Goal: Transaction & Acquisition: Purchase product/service

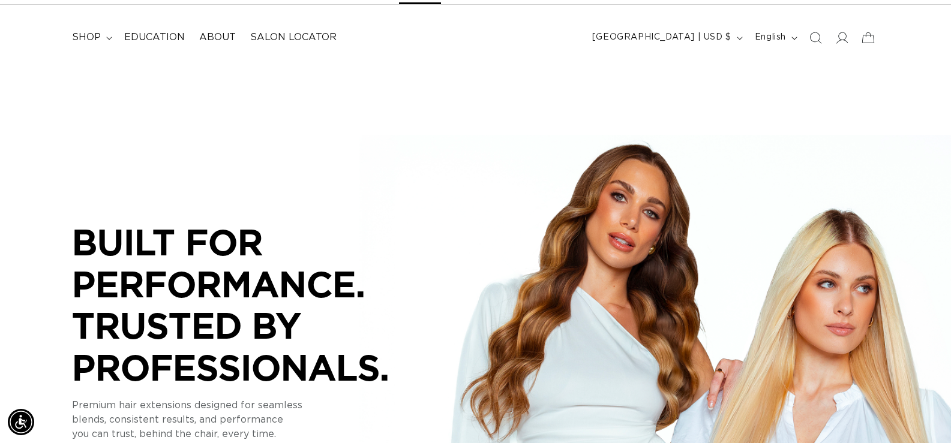
scroll to position [0, 866]
click at [844, 40] on icon at bounding box center [842, 38] width 13 height 12
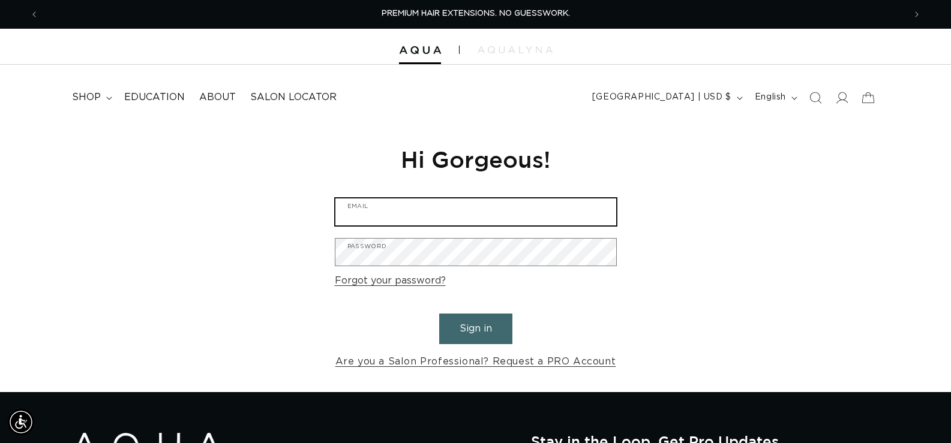
type input "letstalk@mysalonchic.com"
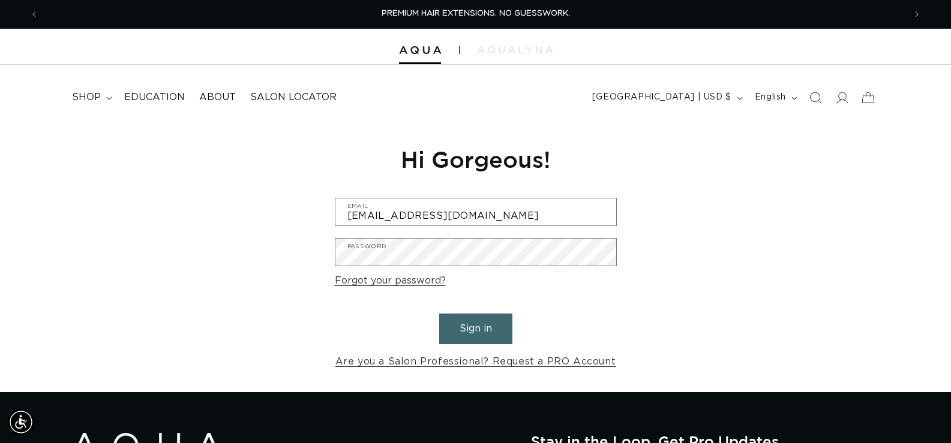
click at [459, 323] on button "Sign in" at bounding box center [475, 329] width 73 height 31
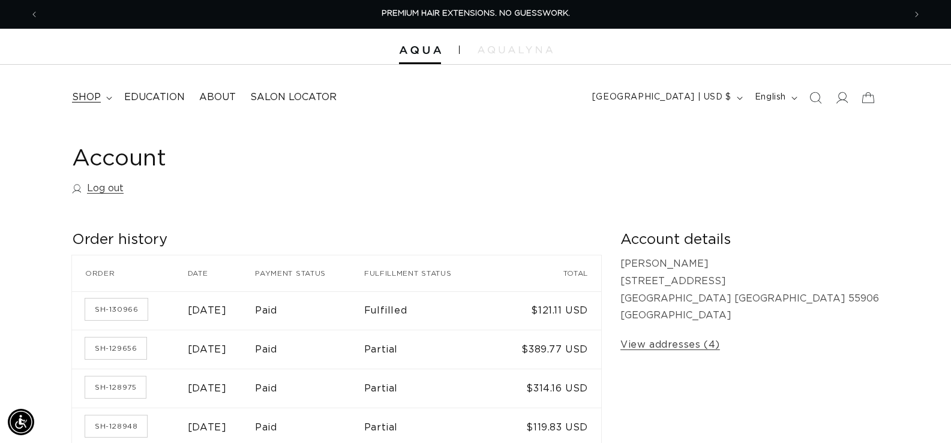
click at [88, 95] on span "shop" at bounding box center [86, 97] width 29 height 13
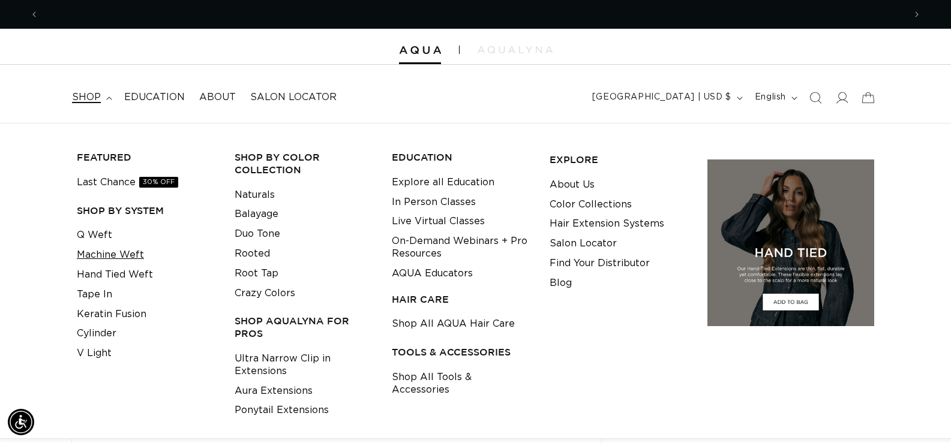
scroll to position [0, 866]
click at [110, 312] on link "Keratin Fusion" at bounding box center [112, 315] width 70 height 20
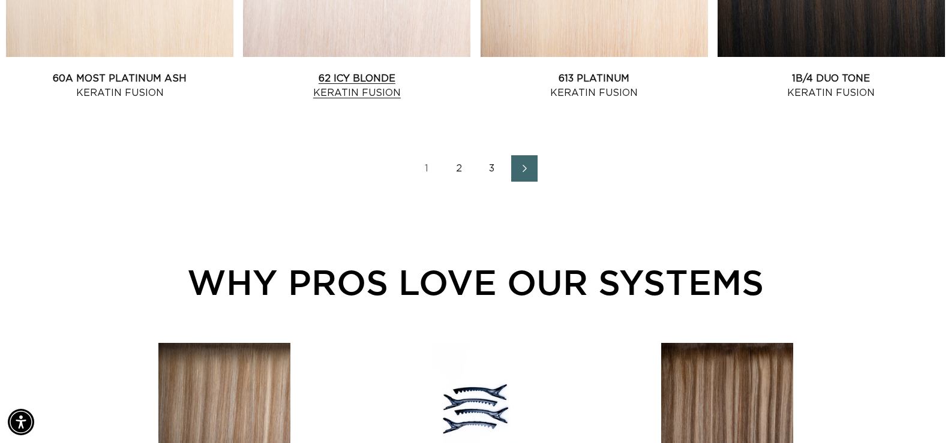
scroll to position [0, 866]
click at [519, 166] on icon "Next page" at bounding box center [525, 168] width 16 height 8
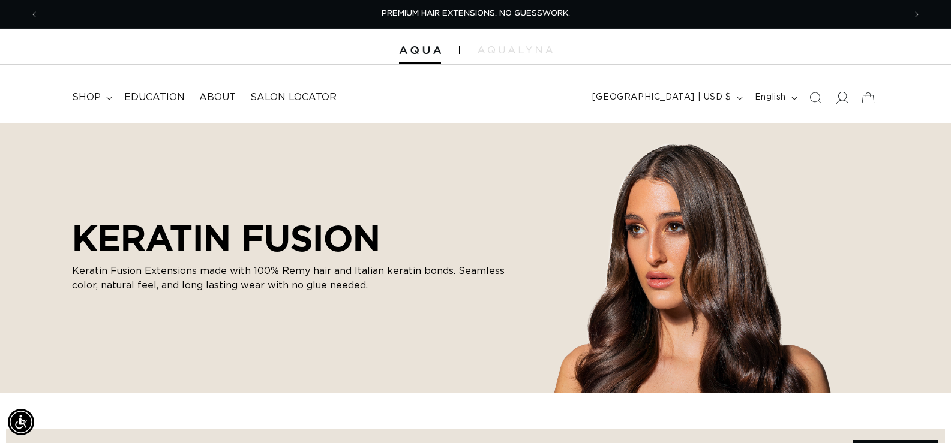
click at [842, 97] on icon at bounding box center [841, 97] width 13 height 13
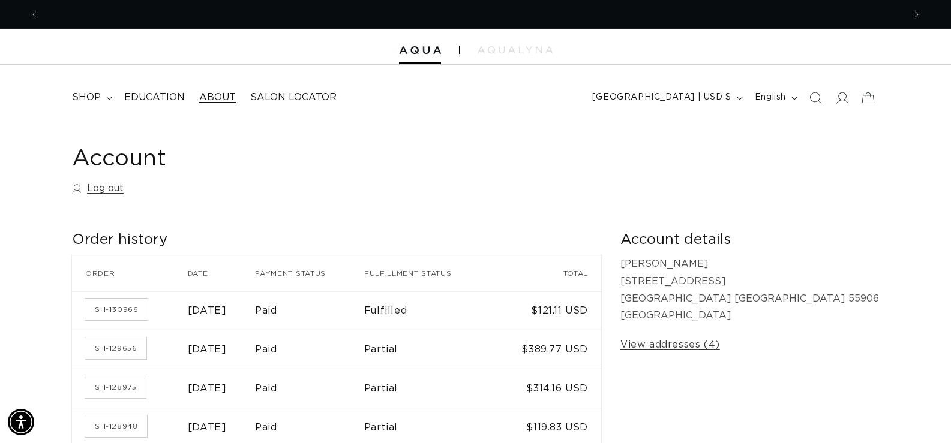
scroll to position [0, 1731]
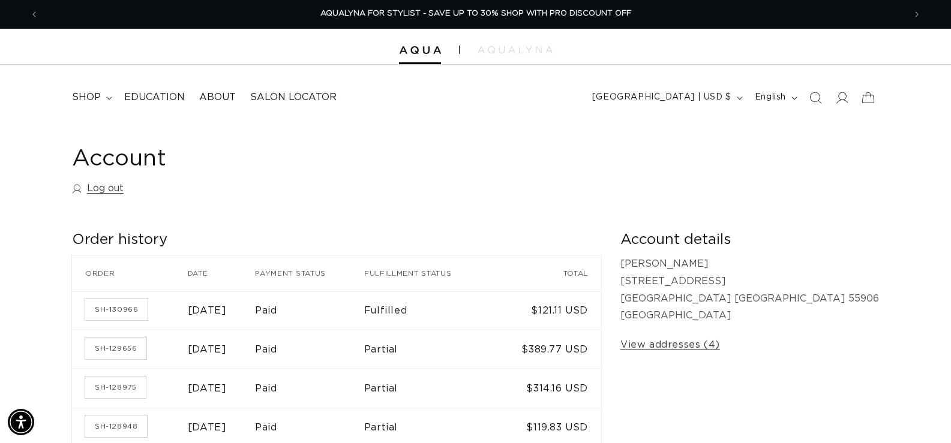
click at [54, 97] on header "FEATURED Last Chance SHOP BY SYSTEM Q Weft Hand Tied Weft Machine Weft Tape In …" at bounding box center [475, 94] width 951 height 58
